Goal: Information Seeking & Learning: Learn about a topic

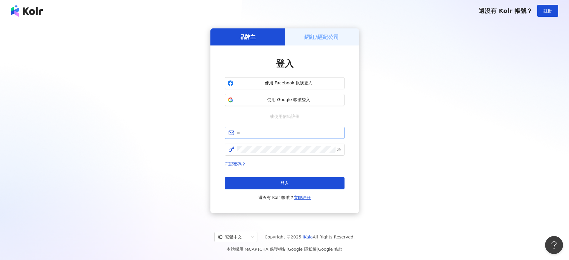
click at [265, 136] on span at bounding box center [285, 133] width 120 height 12
click at [267, 133] on input "text" at bounding box center [289, 133] width 104 height 7
type input "**********"
click button "登入" at bounding box center [285, 183] width 120 height 12
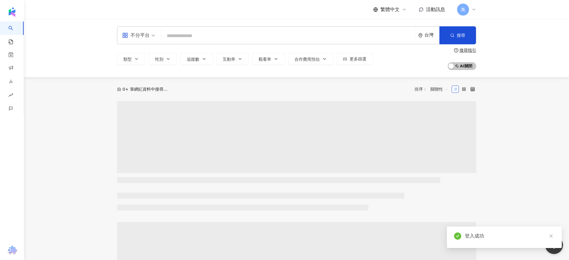
click at [173, 36] on input "search" at bounding box center [288, 35] width 250 height 11
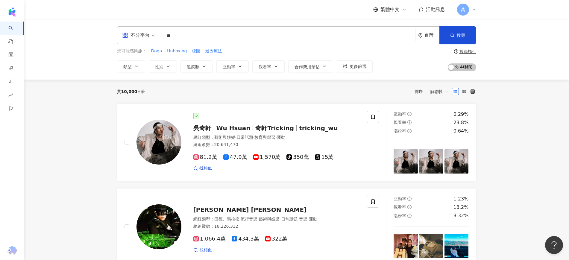
type input "*"
type input "****"
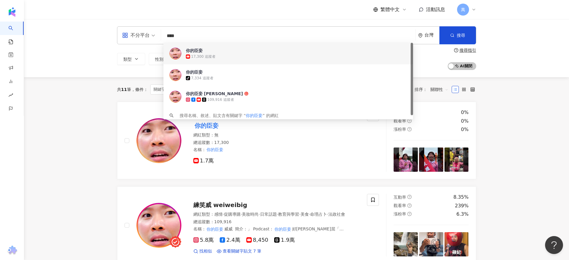
click at [222, 58] on div "17,300 追蹤者" at bounding box center [296, 57] width 221 height 6
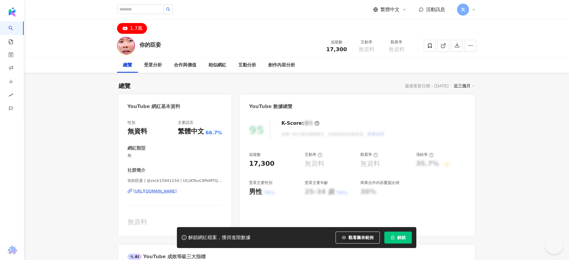
click at [404, 240] on button "解鎖" at bounding box center [398, 238] width 28 height 12
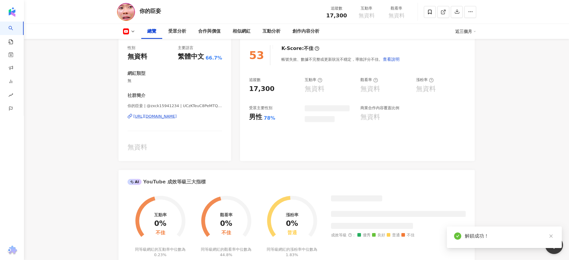
scroll to position [37, 0]
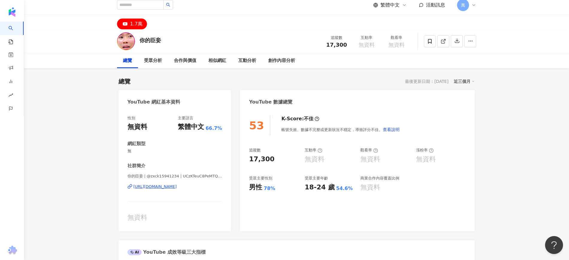
scroll to position [0, 0]
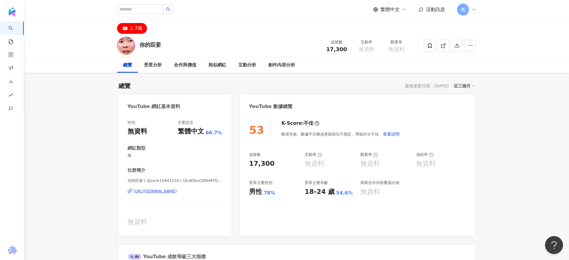
click at [157, 3] on div "繁體中文 活動訊息 萬" at bounding box center [296, 9] width 359 height 19
drag, startPoint x: 141, startPoint y: 46, endPoint x: 160, endPoint y: 46, distance: 18.6
click at [160, 46] on div "你的臣妾" at bounding box center [150, 44] width 22 height 7
copy div "你的臣妾"
click at [150, 10] on input "search" at bounding box center [140, 9] width 47 height 10
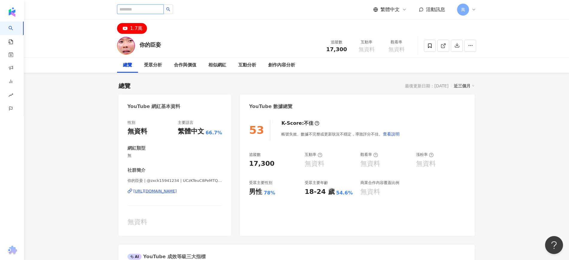
paste input "****"
type input "****"
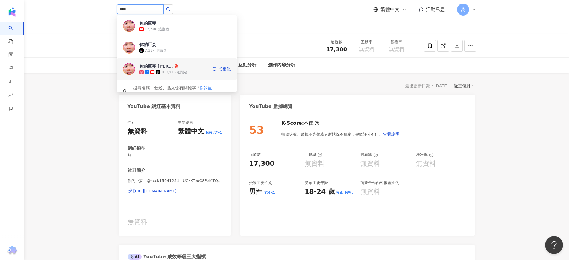
click at [171, 73] on div "109,916 追蹤者" at bounding box center [174, 72] width 27 height 5
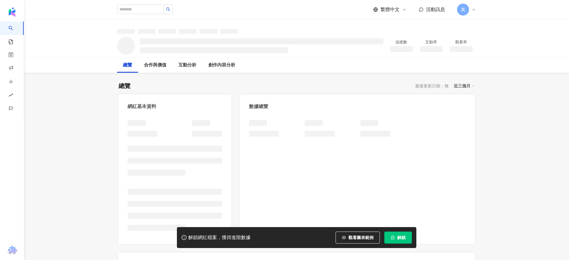
click at [398, 235] on span "解鎖" at bounding box center [401, 237] width 8 height 5
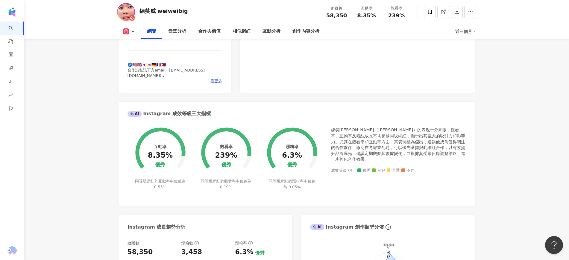
scroll to position [187, 0]
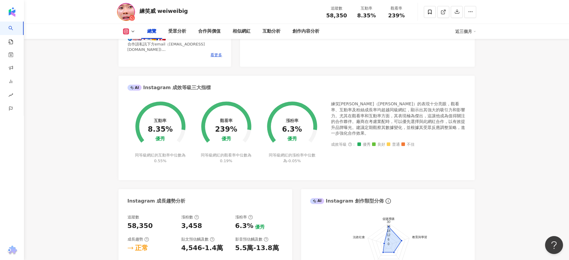
drag, startPoint x: 568, startPoint y: 110, endPoint x: 574, endPoint y: 7, distance: 102.5
